Goal: Information Seeking & Learning: Learn about a topic

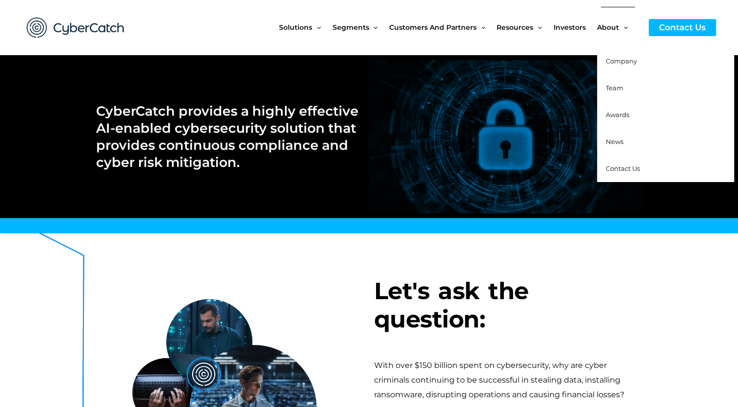
click at [621, 89] on span "Team" at bounding box center [615, 88] width 18 height 8
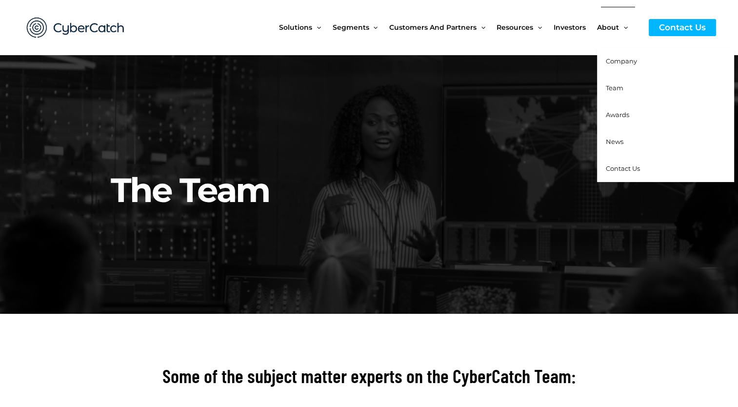
click at [611, 112] on span "Awards" at bounding box center [617, 115] width 23 height 8
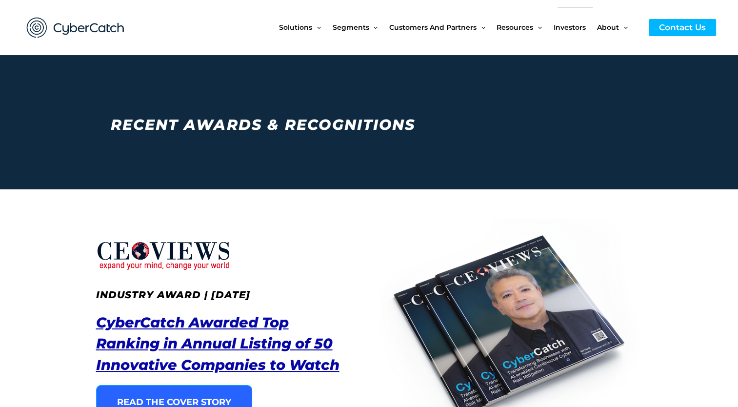
click at [572, 25] on span "Investors" at bounding box center [570, 27] width 32 height 41
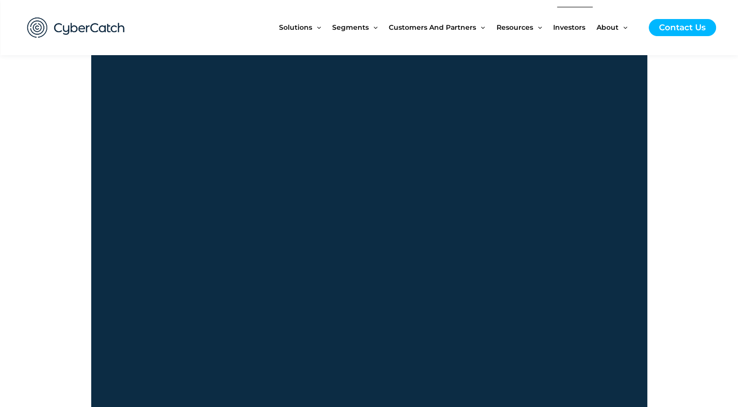
scroll to position [683, 0]
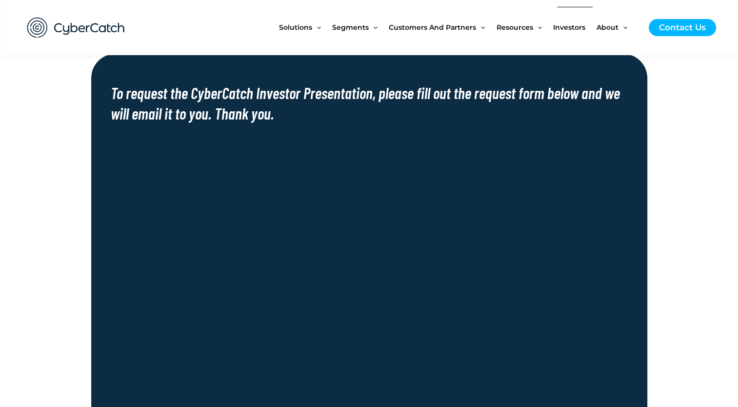
click at [573, 28] on span "Investors" at bounding box center [569, 27] width 32 height 41
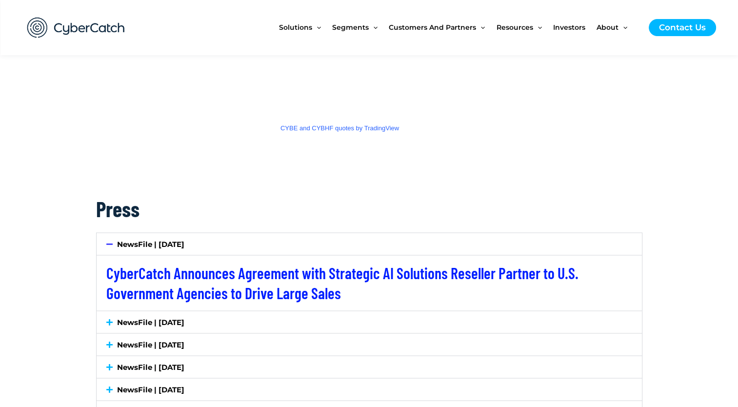
scroll to position [1610, 0]
click at [168, 320] on link "NewsFile | [DATE]" at bounding box center [150, 322] width 67 height 9
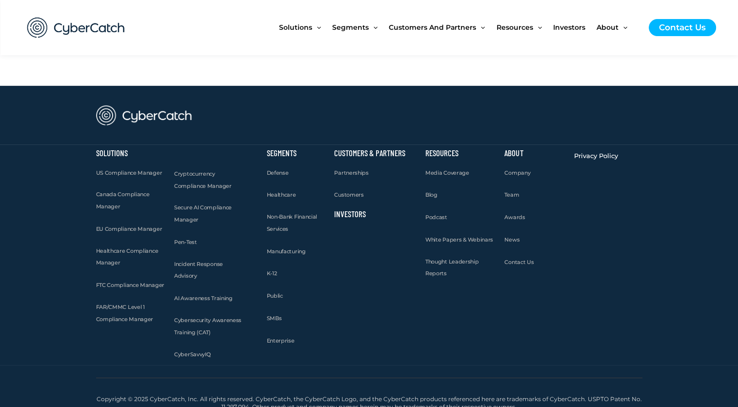
scroll to position [3082, 0]
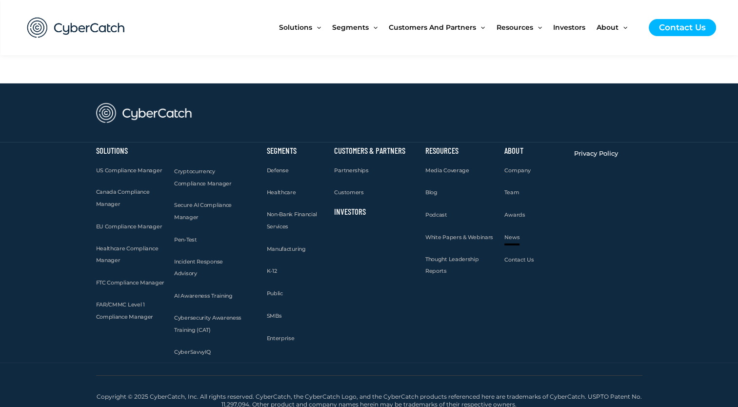
click at [512, 234] on span "News" at bounding box center [512, 237] width 15 height 7
